Goal: Task Accomplishment & Management: Manage account settings

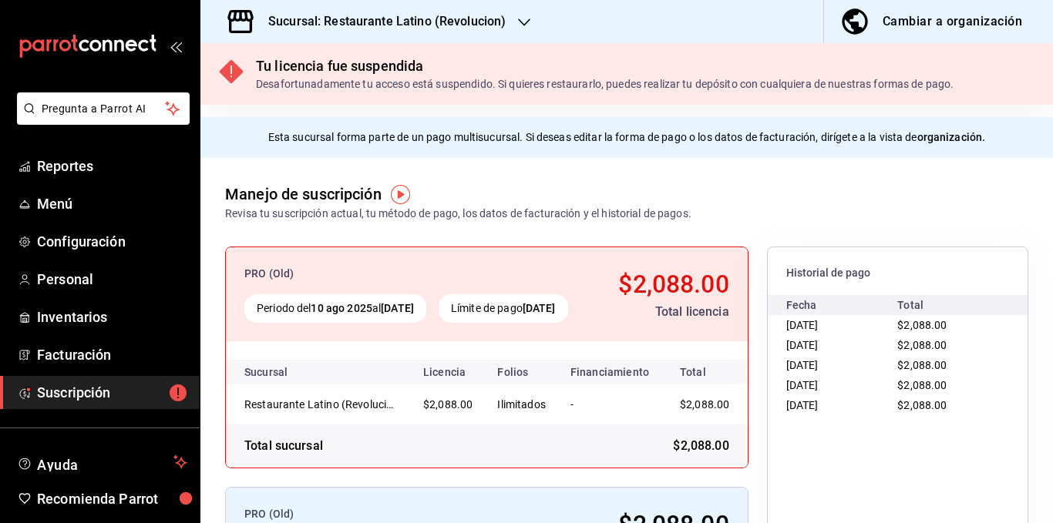
click at [465, 18] on h3 "Sucursal: Restaurante Latino (Revolucion)" at bounding box center [381, 21] width 250 height 19
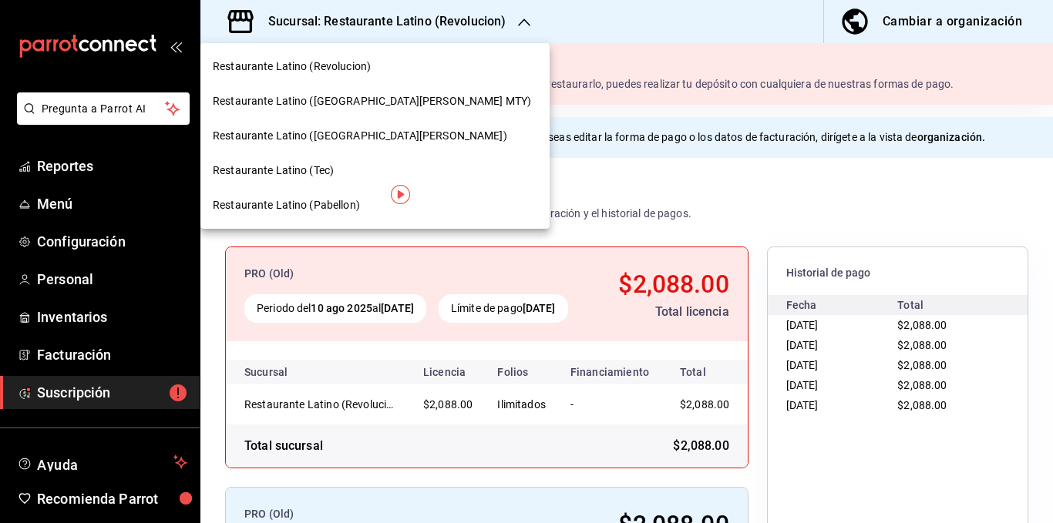
click at [374, 92] on div "Restaurante Latino ([GEOGRAPHIC_DATA][PERSON_NAME] MTY)" at bounding box center [374, 101] width 349 height 35
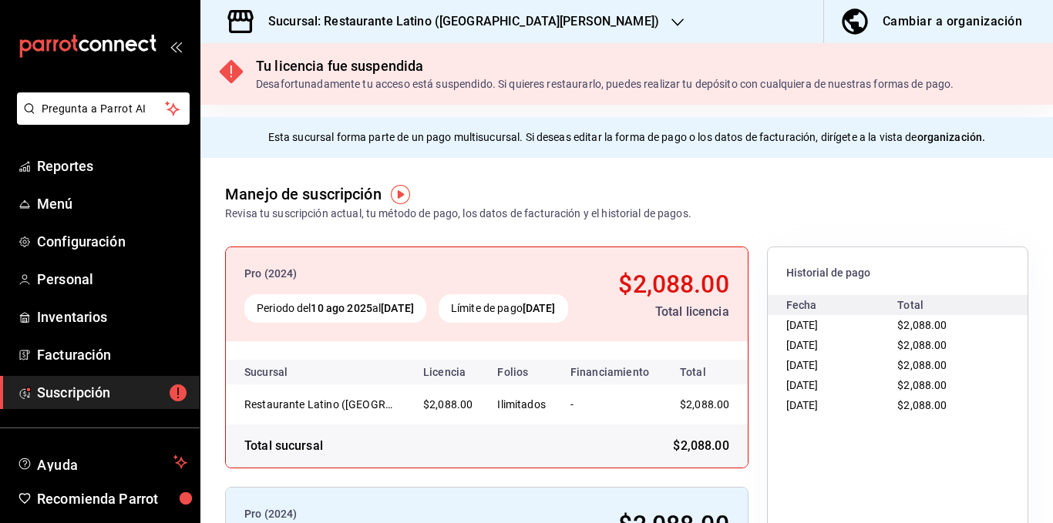
click at [451, 22] on h3 "Sucursal: Restaurante Latino ([GEOGRAPHIC_DATA][PERSON_NAME])" at bounding box center [457, 21] width 403 height 19
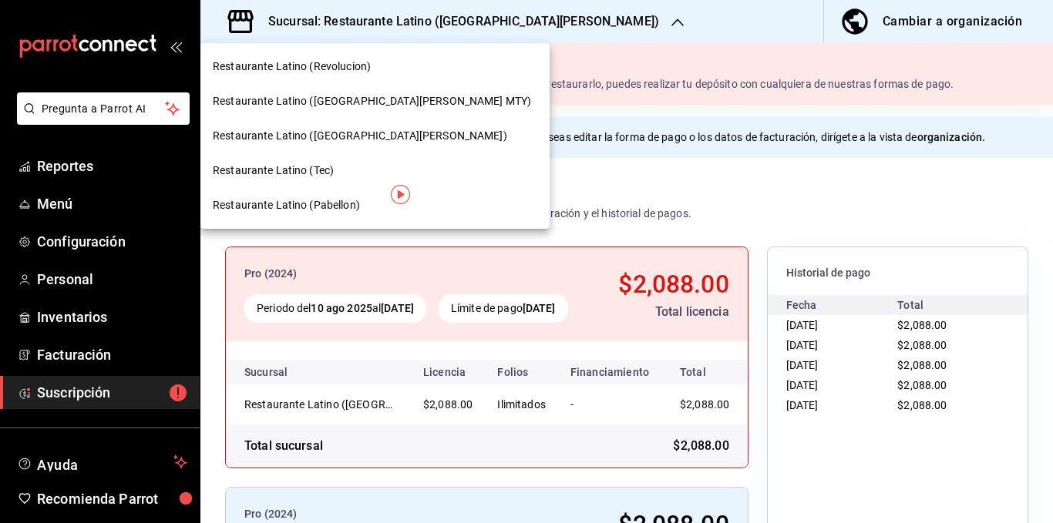
click at [343, 131] on span "Restaurante Latino ([GEOGRAPHIC_DATA][PERSON_NAME])" at bounding box center [360, 136] width 295 height 16
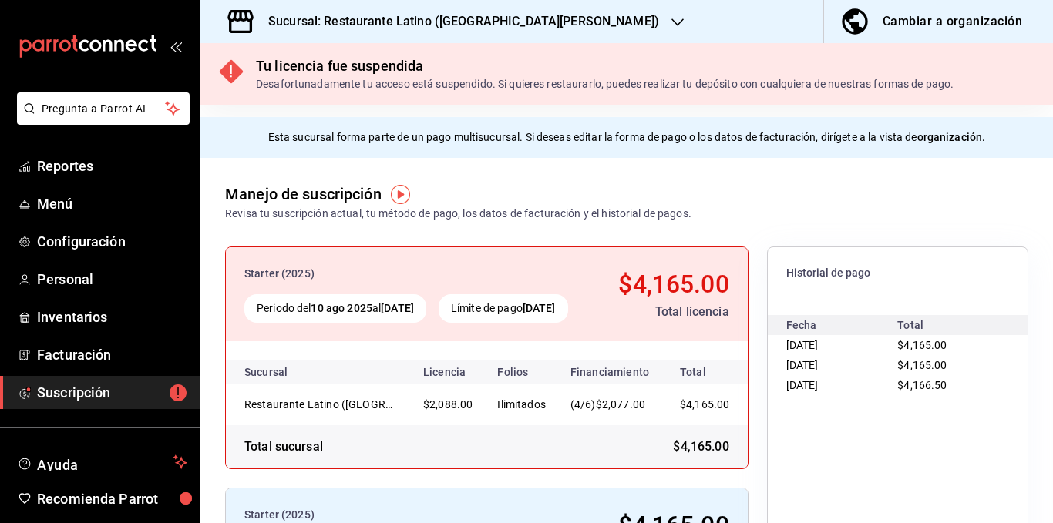
click at [456, 19] on h3 "Sucursal: Restaurante Latino ([GEOGRAPHIC_DATA][PERSON_NAME])" at bounding box center [457, 21] width 403 height 19
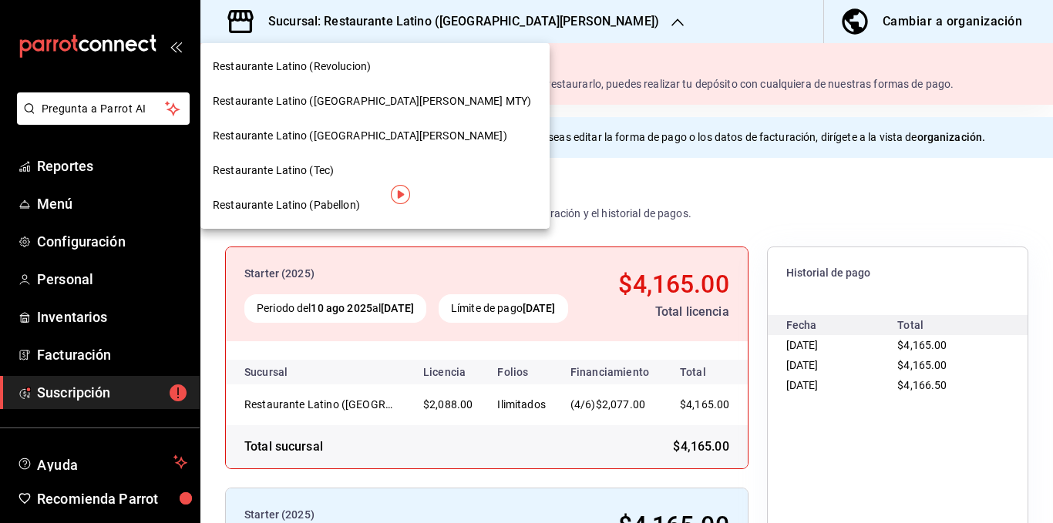
click at [341, 172] on div "Restaurante Latino (Tec)" at bounding box center [375, 171] width 325 height 16
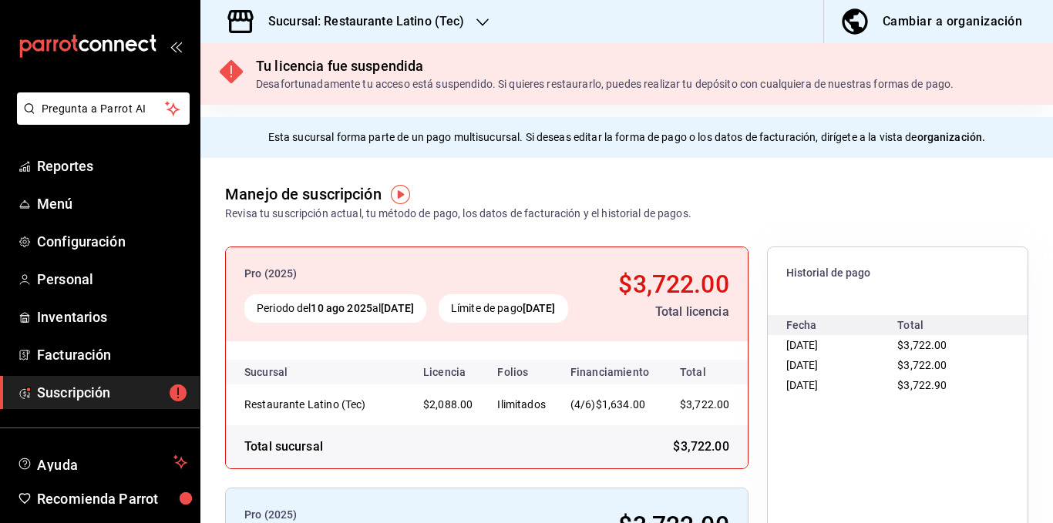
click at [419, 20] on h3 "Sucursal: Restaurante Latino (Tec)" at bounding box center [360, 21] width 208 height 19
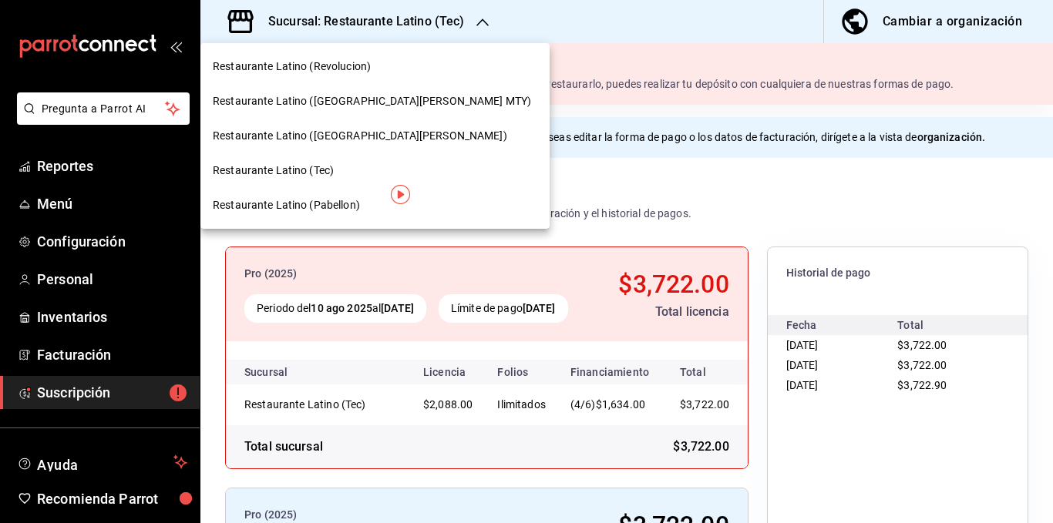
click at [334, 202] on span "Restaurante Latino (Pabellon)" at bounding box center [286, 205] width 147 height 16
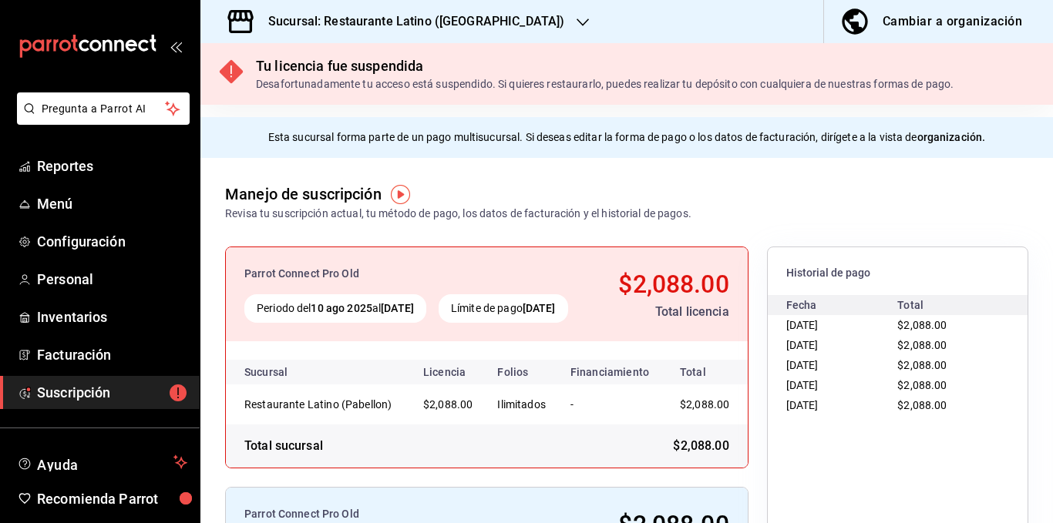
click at [426, 29] on h3 "Sucursal: Restaurante Latino ([GEOGRAPHIC_DATA])" at bounding box center [410, 21] width 308 height 19
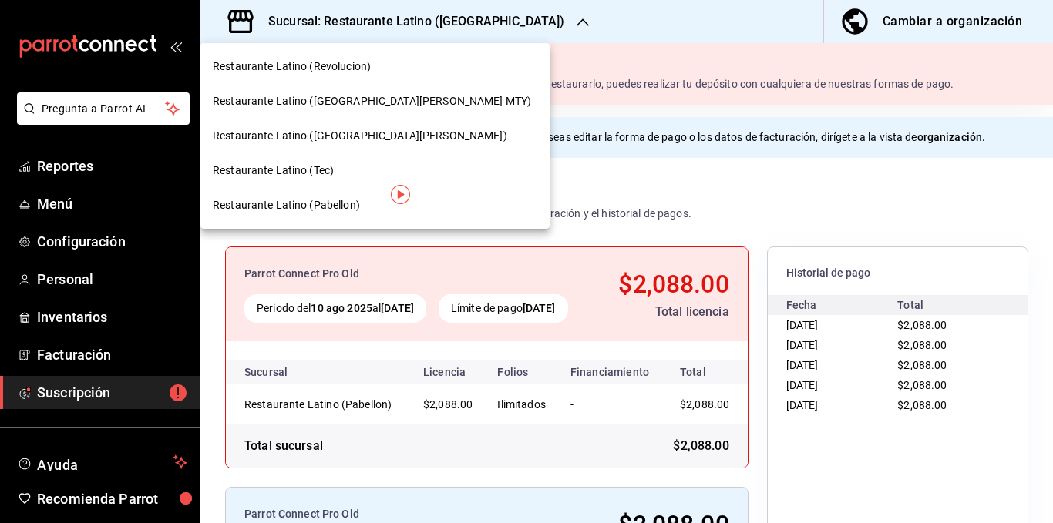
click at [353, 165] on div "Restaurante Latino (Tec)" at bounding box center [375, 171] width 325 height 16
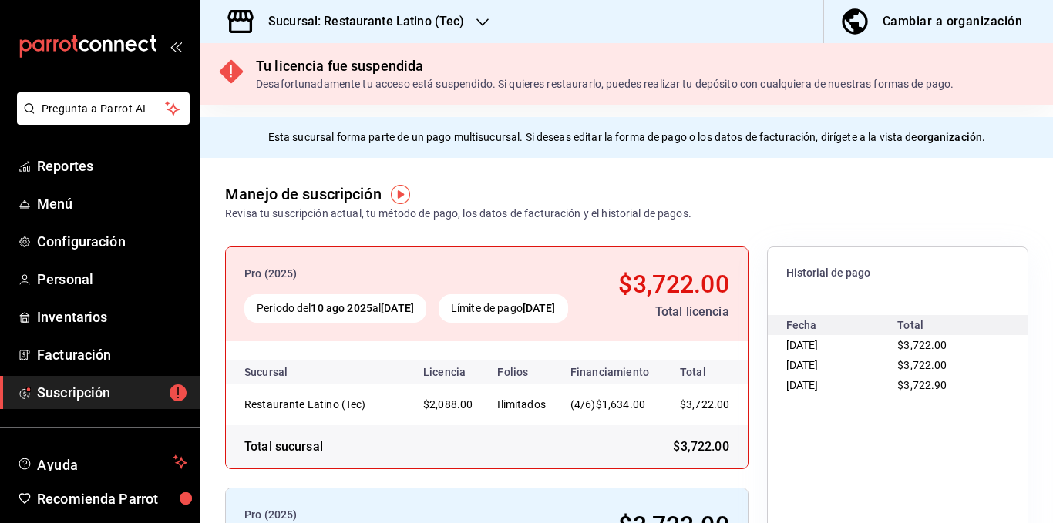
click at [441, 21] on h3 "Sucursal: Restaurante Latino (Tec)" at bounding box center [360, 21] width 208 height 19
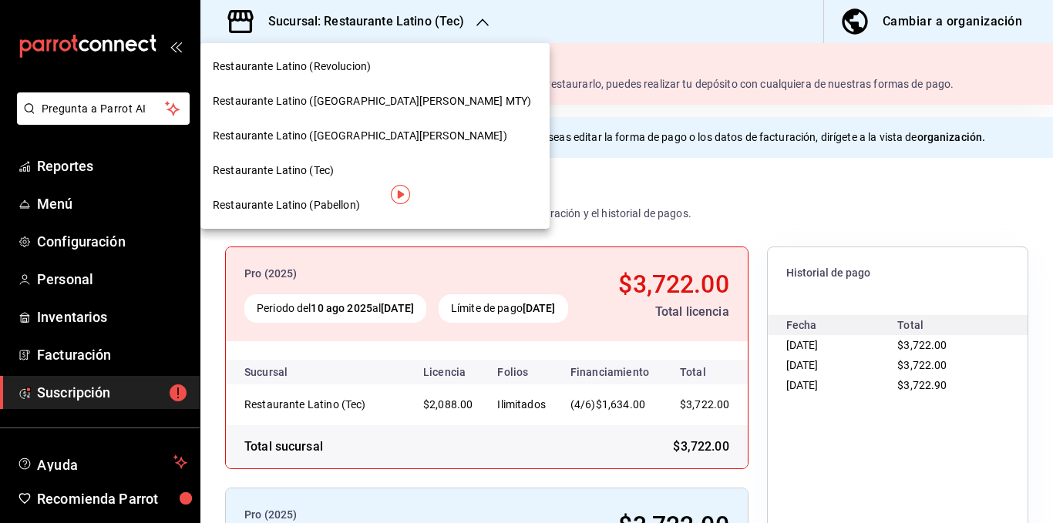
click at [371, 138] on div "Restaurante Latino ([GEOGRAPHIC_DATA][PERSON_NAME])" at bounding box center [375, 136] width 325 height 16
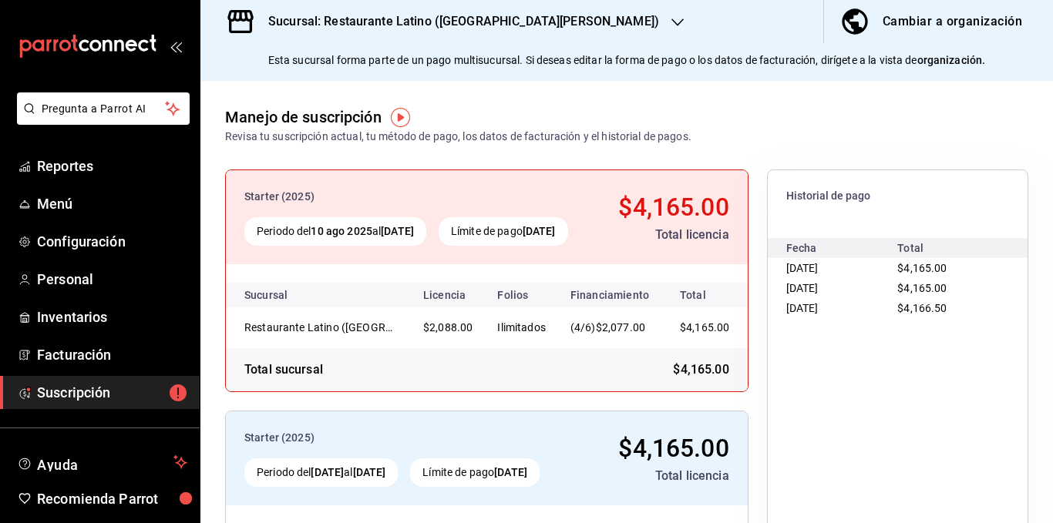
scroll to position [0, 9]
drag, startPoint x: 463, startPoint y: 360, endPoint x: 411, endPoint y: 355, distance: 52.7
click at [413, 348] on tr "Restaurante Latino ([GEOGRAPHIC_DATA][PERSON_NAME]) $2,088.00 Ilimitados (4/6) …" at bounding box center [484, 328] width 528 height 41
click at [459, 19] on h3 "Sucursal: Restaurante Latino ([GEOGRAPHIC_DATA][PERSON_NAME])" at bounding box center [457, 21] width 403 height 19
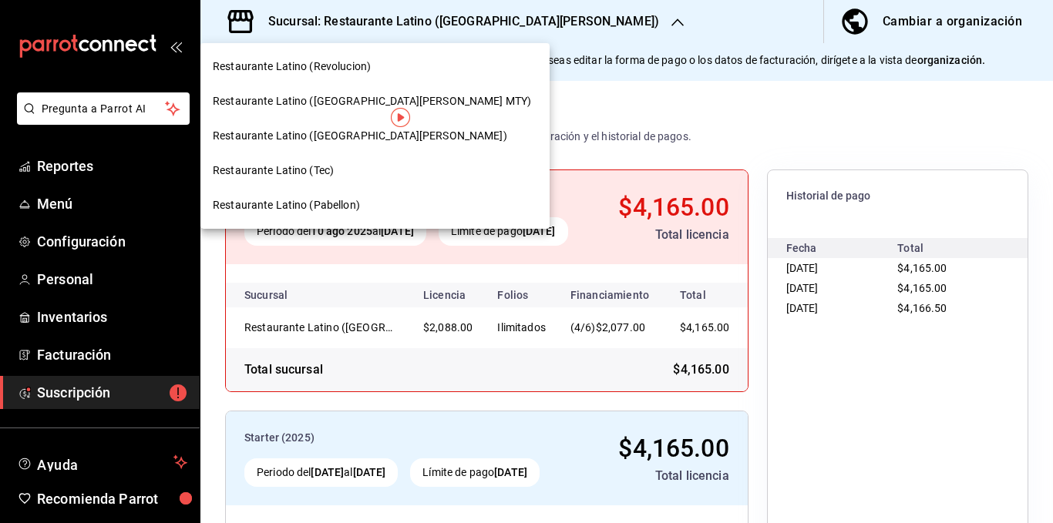
click at [346, 167] on div "Restaurante Latino (Tec)" at bounding box center [375, 171] width 325 height 16
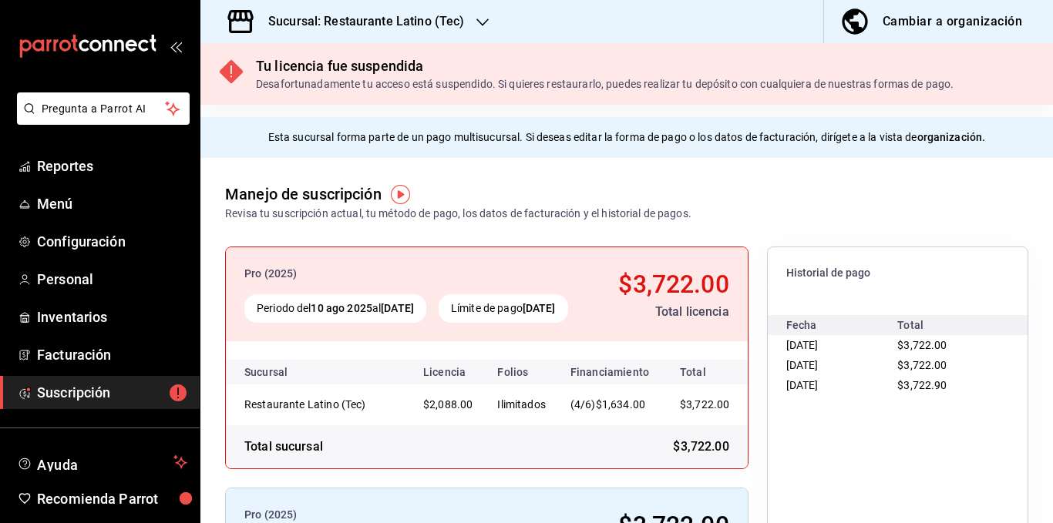
click at [439, 22] on h3 "Sucursal: Restaurante Latino (Tec)" at bounding box center [360, 21] width 208 height 19
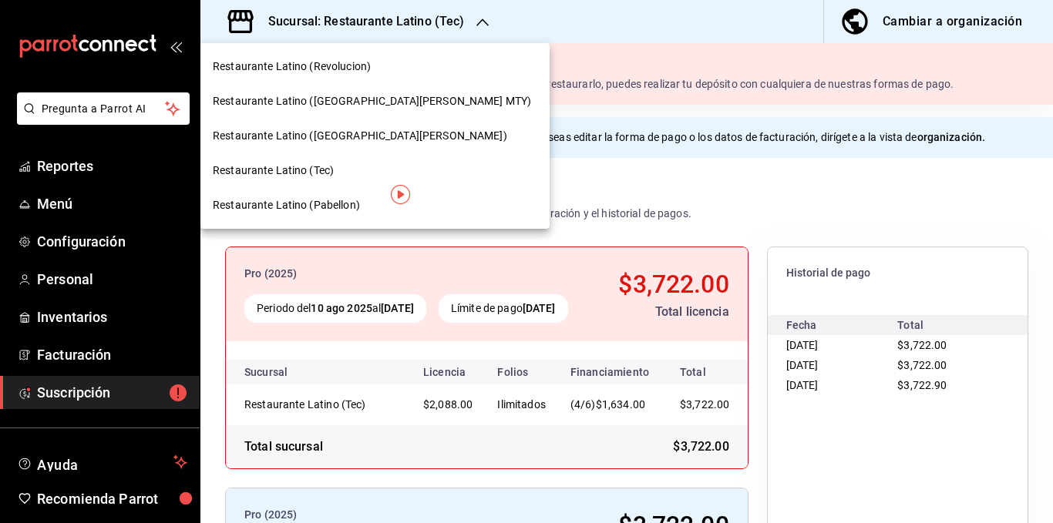
click at [366, 143] on div "Restaurante Latino ([GEOGRAPHIC_DATA][PERSON_NAME])" at bounding box center [375, 136] width 325 height 16
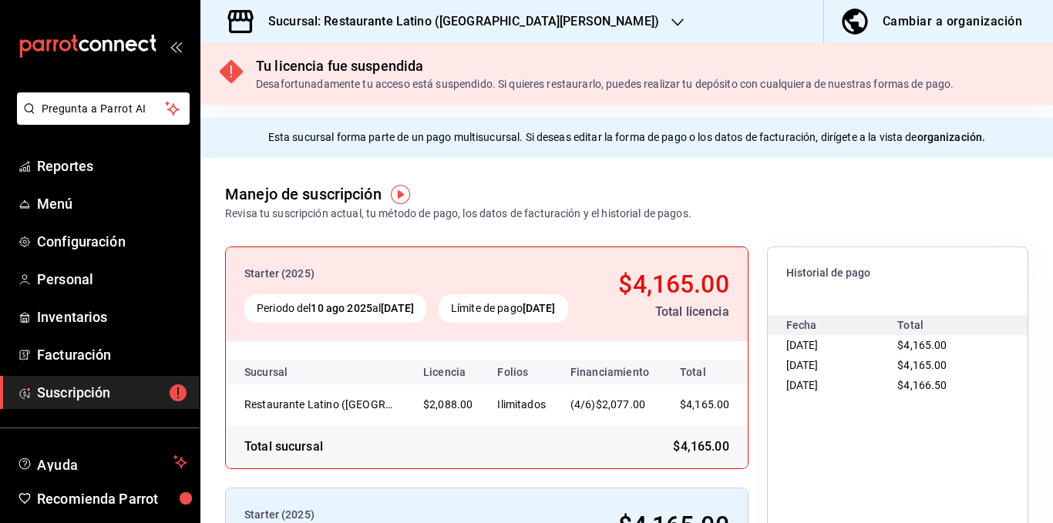
click at [477, 25] on h3 "Sucursal: Restaurante Latino ([GEOGRAPHIC_DATA][PERSON_NAME])" at bounding box center [457, 21] width 403 height 19
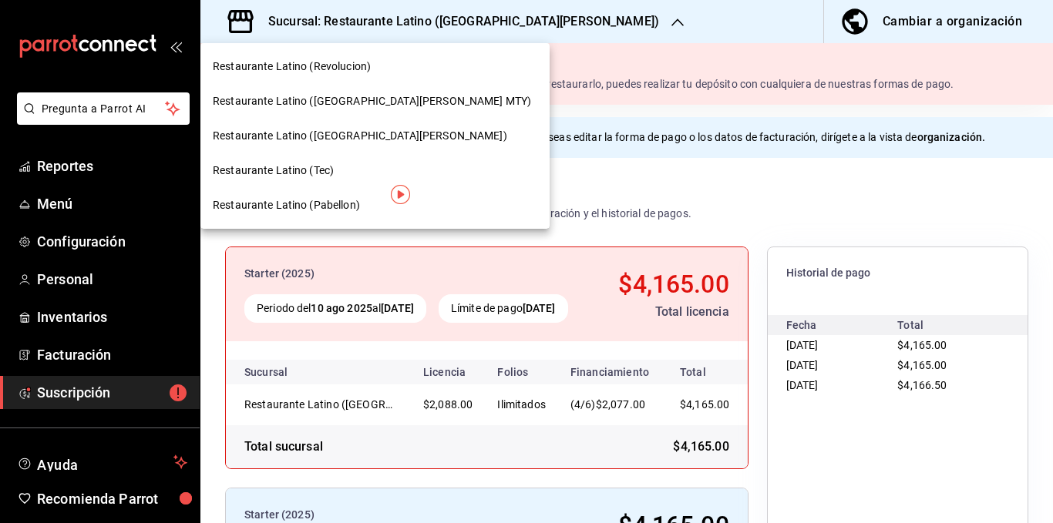
click at [340, 200] on span "Restaurante Latino (Pabellon)" at bounding box center [286, 205] width 147 height 16
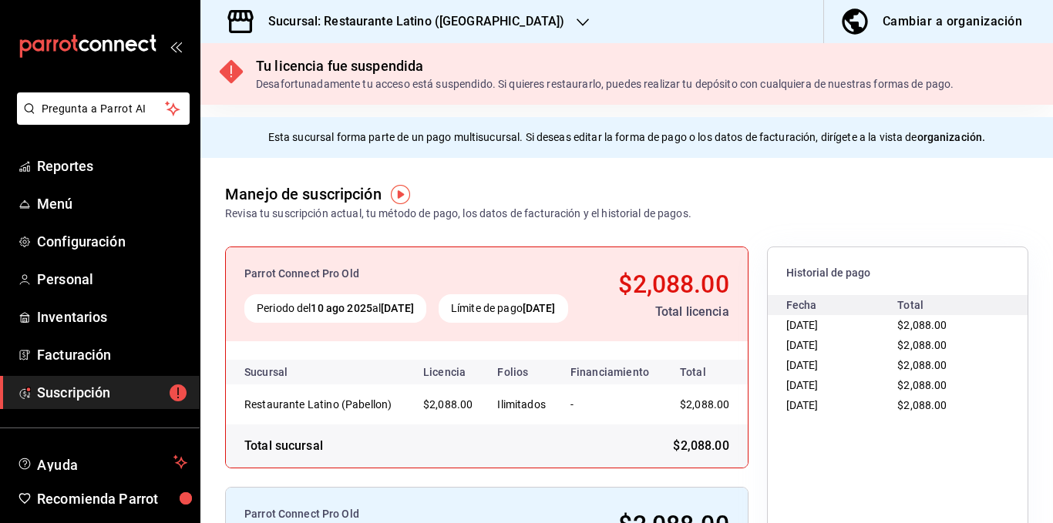
click at [446, 21] on h3 "Sucursal: Restaurante Latino ([GEOGRAPHIC_DATA])" at bounding box center [410, 21] width 308 height 19
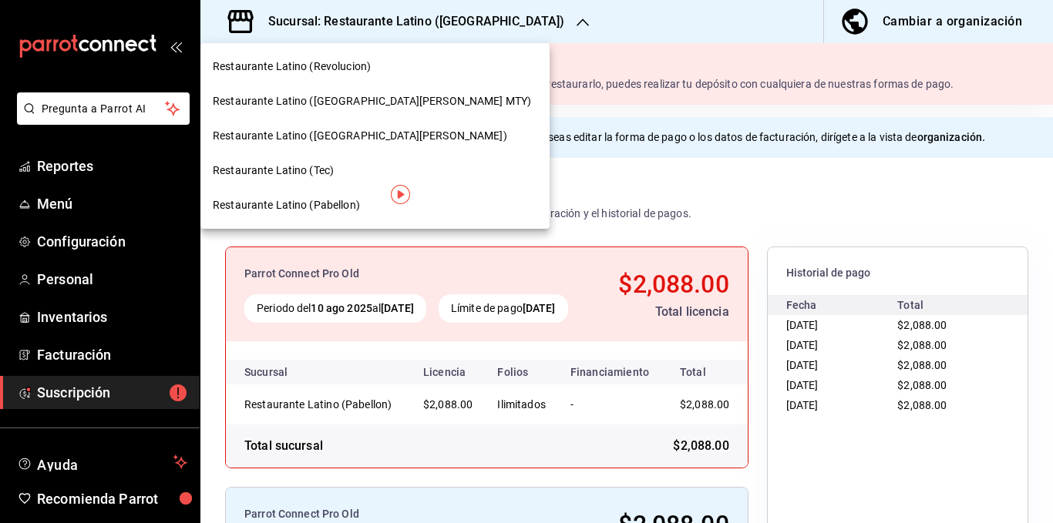
click at [370, 106] on span "Restaurante Latino ([GEOGRAPHIC_DATA][PERSON_NAME] MTY)" at bounding box center [372, 101] width 318 height 16
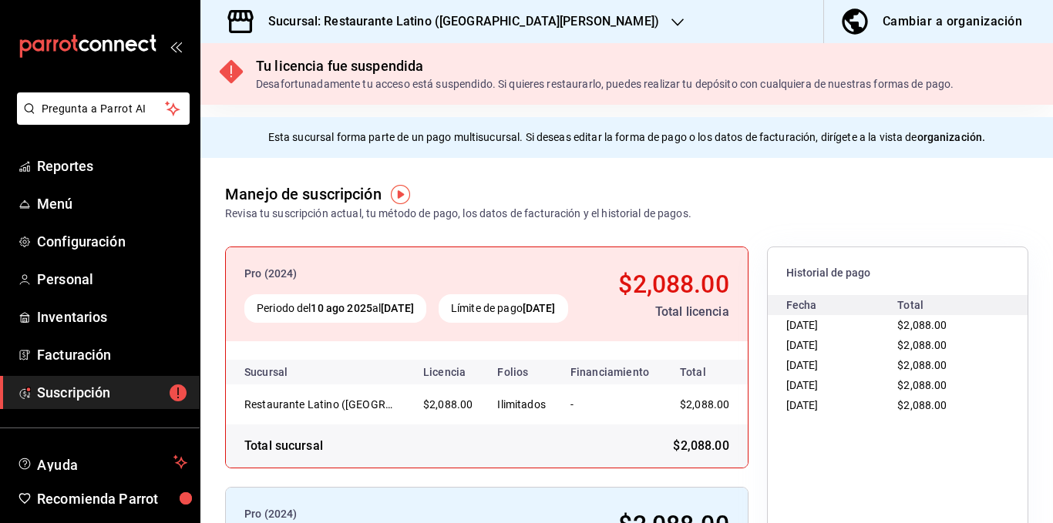
click at [443, 21] on h3 "Sucursal: Restaurante Latino ([GEOGRAPHIC_DATA][PERSON_NAME])" at bounding box center [457, 21] width 403 height 19
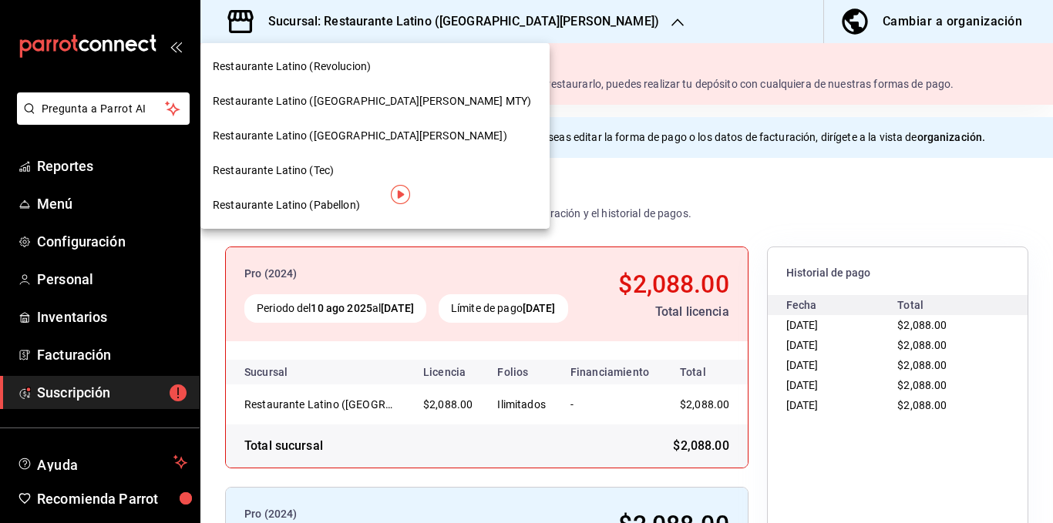
click at [365, 65] on span "Restaurante Latino (Revolucion)" at bounding box center [292, 67] width 158 height 16
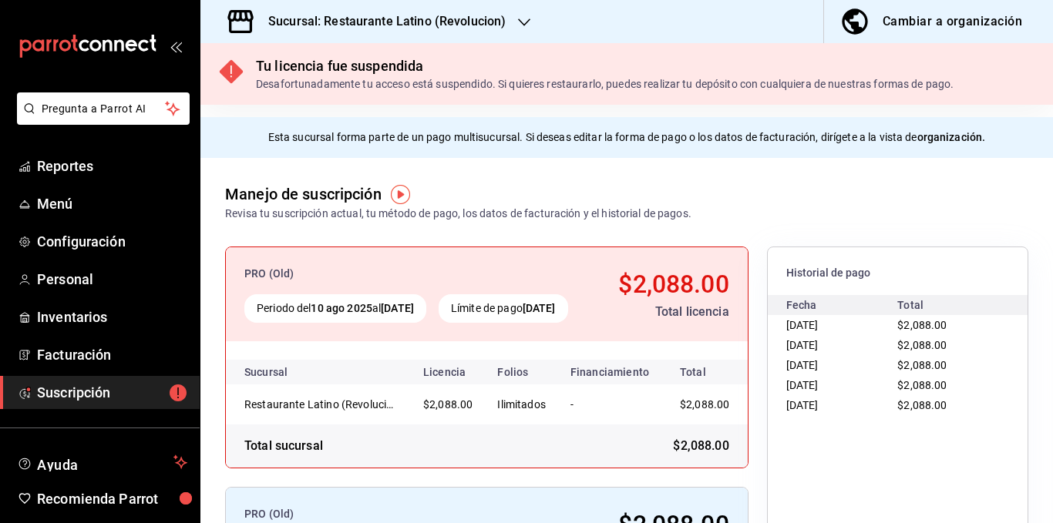
click at [493, 24] on h3 "Sucursal: Restaurante Latino (Revolucion)" at bounding box center [381, 21] width 250 height 19
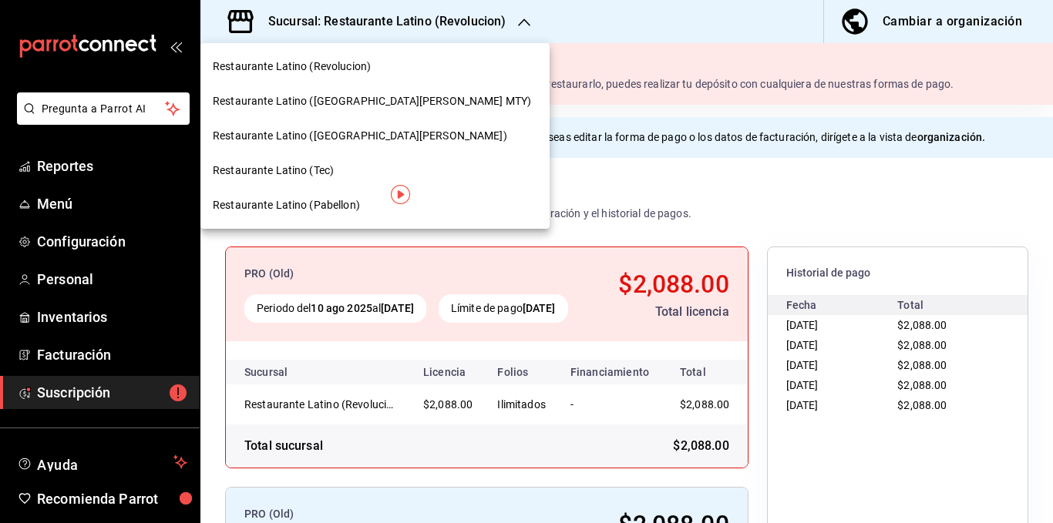
click at [359, 143] on span "Restaurante Latino ([GEOGRAPHIC_DATA][PERSON_NAME])" at bounding box center [360, 136] width 295 height 16
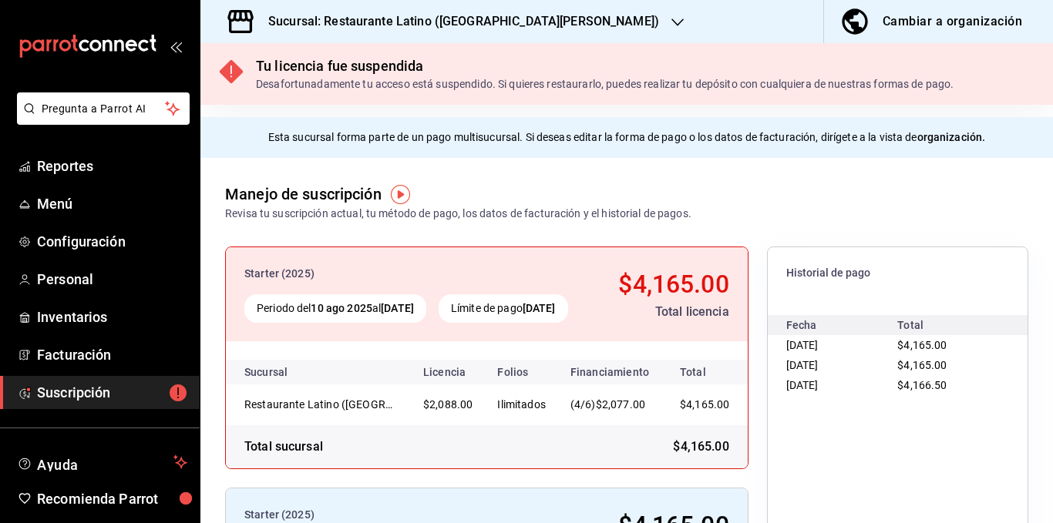
click at [449, 22] on h3 "Sucursal: Restaurante Latino ([GEOGRAPHIC_DATA][PERSON_NAME])" at bounding box center [457, 21] width 403 height 19
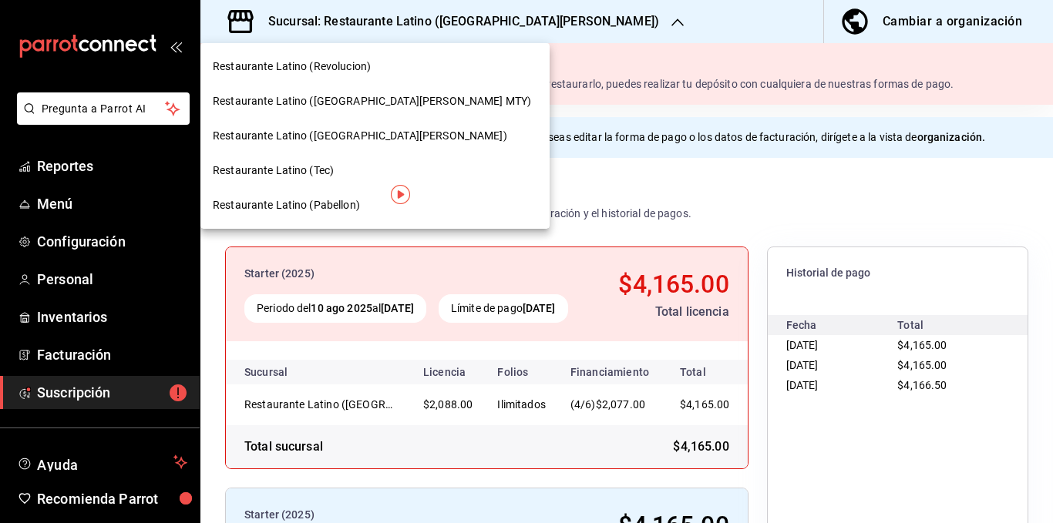
click at [356, 175] on div "Restaurante Latino (Tec)" at bounding box center [375, 171] width 325 height 16
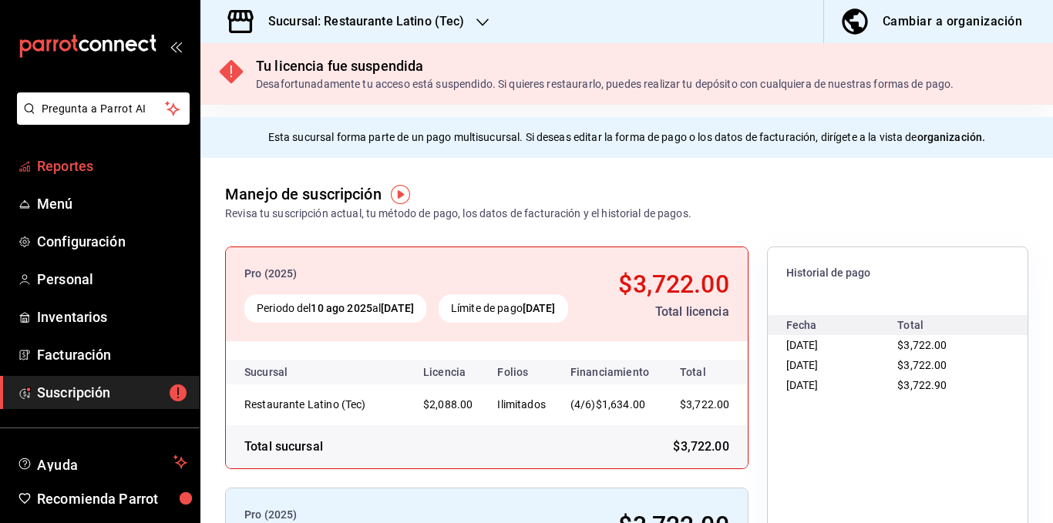
click at [93, 160] on span "Reportes" at bounding box center [112, 166] width 150 height 21
click at [80, 201] on span "Menú" at bounding box center [112, 204] width 150 height 21
click at [84, 236] on span "Configuración" at bounding box center [112, 241] width 150 height 21
click at [82, 166] on span "Reportes" at bounding box center [112, 166] width 150 height 21
click at [530, 179] on div "Manejo de suscripción Revisa tu suscripción actual, tu método de pago, los dato…" at bounding box center [626, 190] width 853 height 64
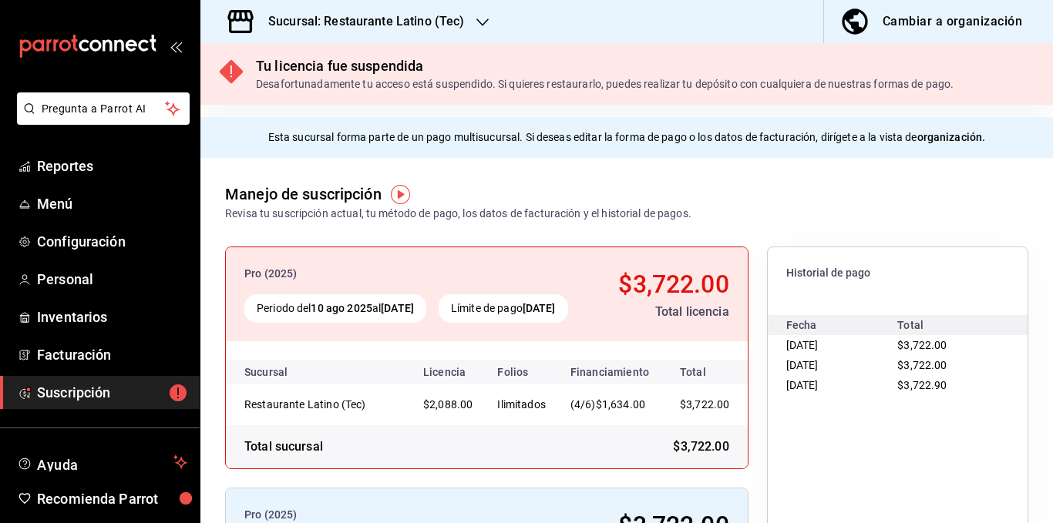
click at [538, 211] on div "Revisa tu suscripción actual, tu método de pago, los datos de facturación y el …" at bounding box center [458, 214] width 466 height 16
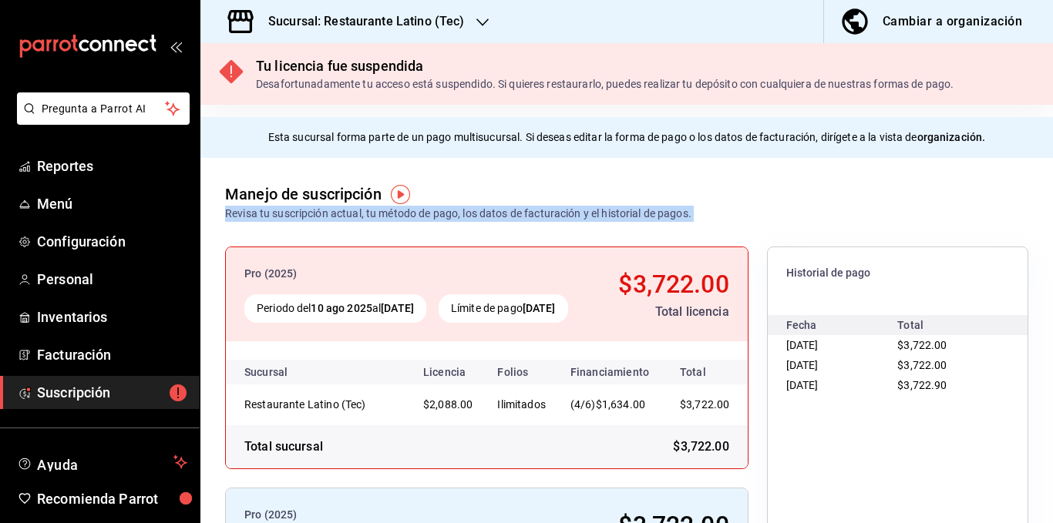
click at [538, 211] on div "Revisa tu suscripción actual, tu método de pago, los datos de facturación y el …" at bounding box center [458, 214] width 466 height 16
click at [518, 211] on div "Revisa tu suscripción actual, tu método de pago, los datos de facturación y el …" at bounding box center [458, 214] width 466 height 16
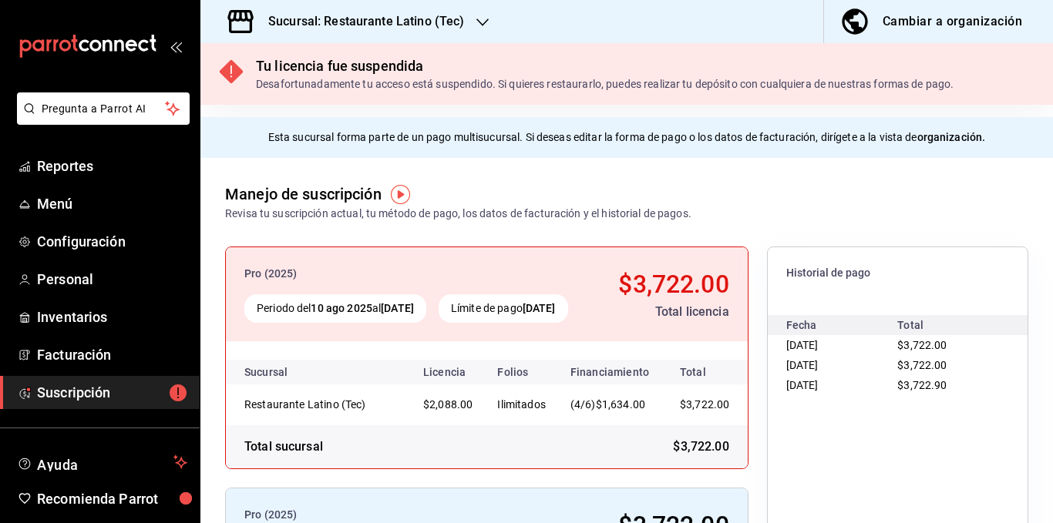
click at [303, 212] on div "Revisa tu suscripción actual, tu método de pago, los datos de facturación y el …" at bounding box center [458, 214] width 466 height 16
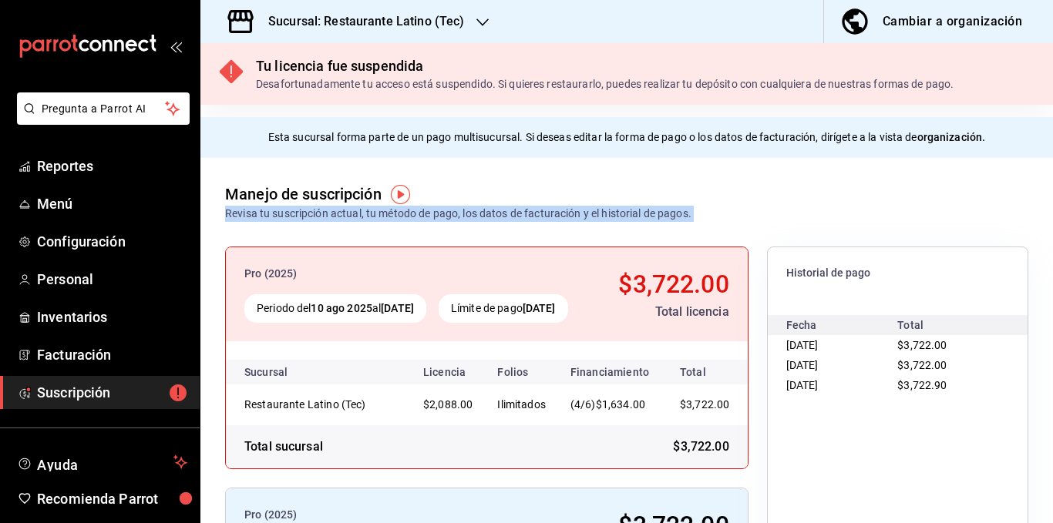
click at [303, 212] on div "Revisa tu suscripción actual, tu método de pago, los datos de facturación y el …" at bounding box center [458, 214] width 466 height 16
click at [301, 212] on div "Revisa tu suscripción actual, tu método de pago, los datos de facturación y el …" at bounding box center [458, 214] width 466 height 16
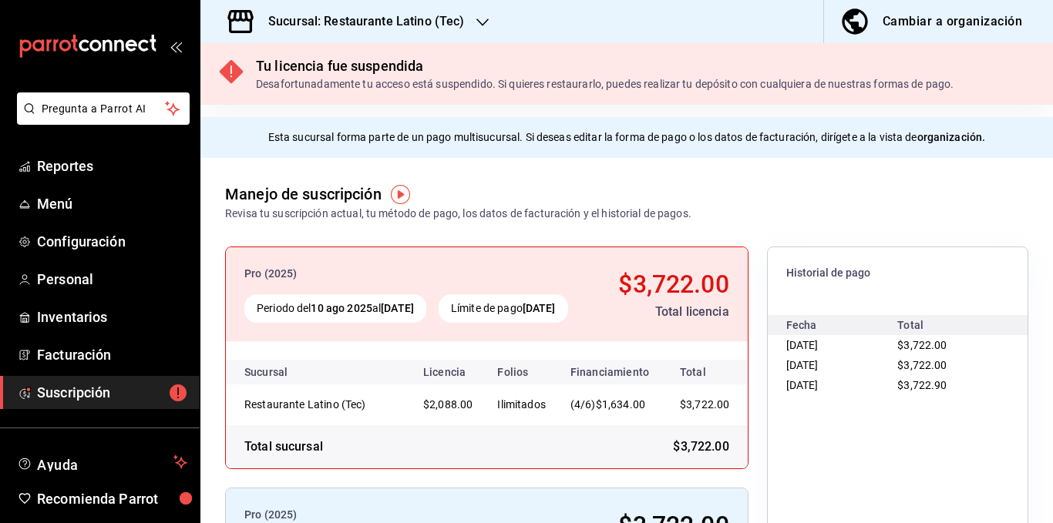
click at [342, 215] on div "Revisa tu suscripción actual, tu método de pago, los datos de facturación y el …" at bounding box center [458, 214] width 466 height 16
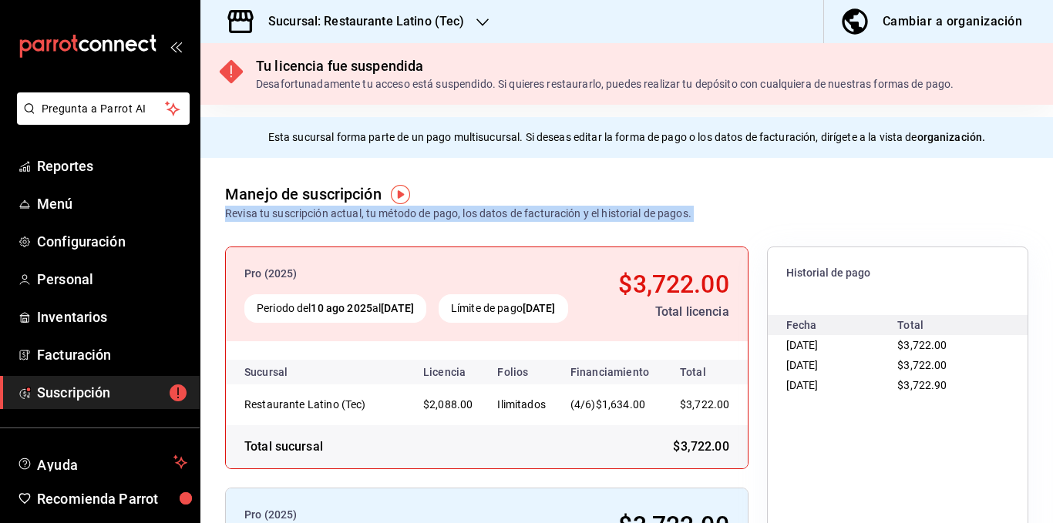
click at [342, 215] on div "Revisa tu suscripción actual, tu método de pago, los datos de facturación y el …" at bounding box center [458, 214] width 466 height 16
click at [343, 215] on div "Revisa tu suscripción actual, tu método de pago, los datos de facturación y el …" at bounding box center [458, 214] width 466 height 16
